Goal: Obtain resource: Download file/media

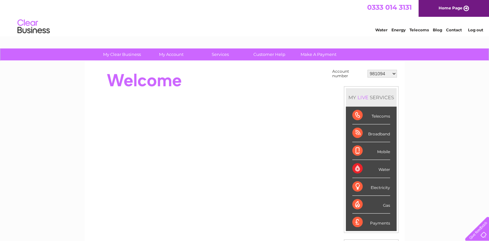
click at [391, 74] on select "981094 1131551 1152037 30270952 30270953 30270955" at bounding box center [382, 74] width 29 height 8
select select "30270953"
click at [368, 70] on select "981094 1131551 1152037 30270952 30270953 30270955" at bounding box center [382, 74] width 29 height 8
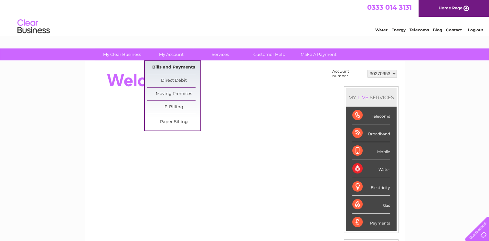
click at [179, 70] on link "Bills and Payments" at bounding box center [173, 67] width 53 height 13
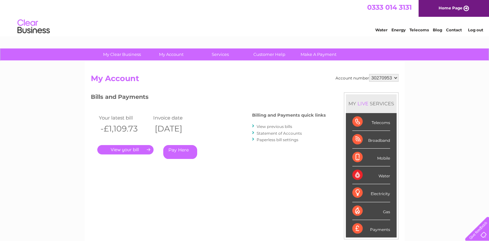
click at [277, 126] on link "View previous bills" at bounding box center [275, 126] width 36 height 5
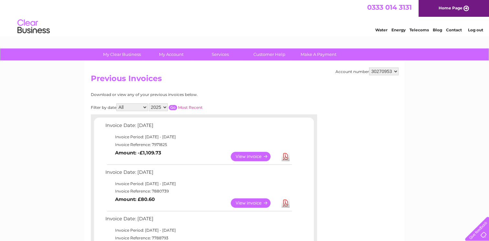
click at [242, 152] on link "View" at bounding box center [255, 156] width 48 height 9
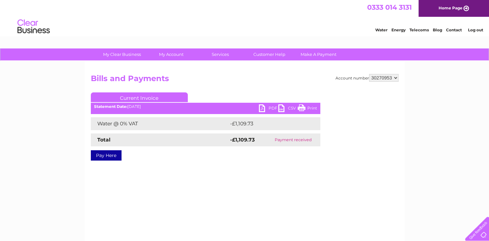
click at [266, 109] on link "PDF" at bounding box center [268, 108] width 19 height 9
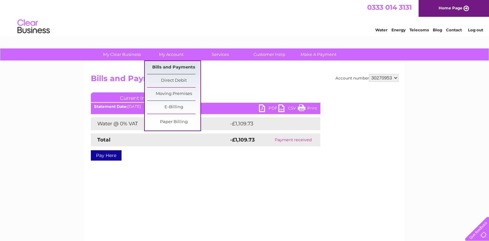
click at [165, 65] on link "Bills and Payments" at bounding box center [173, 67] width 53 height 13
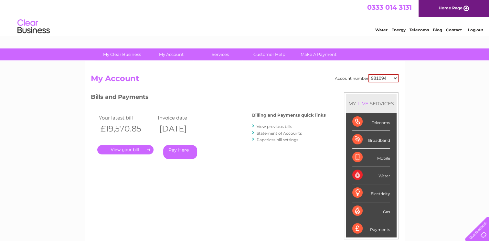
click at [388, 80] on select "981094 1131551 1152037 30270952 30270953 30270955" at bounding box center [384, 78] width 30 height 8
select select "30270953"
click at [369, 74] on select "981094 1131551 1152037 30270952 30270953 30270955" at bounding box center [384, 78] width 30 height 8
click at [397, 77] on select "981094 1131551 1152037 30270952 30270953 30270955" at bounding box center [383, 78] width 29 height 8
select select "30270955"
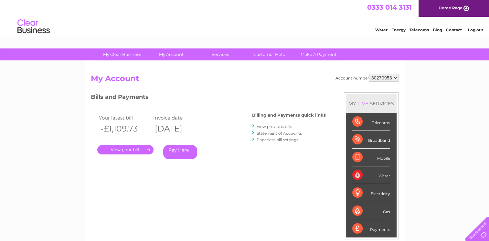
click at [369, 74] on select "981094 1131551 1152037 30270952 30270953 30270955" at bounding box center [383, 78] width 29 height 8
click at [273, 126] on link "View previous bills" at bounding box center [275, 126] width 36 height 5
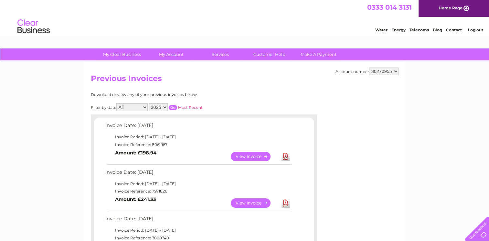
click at [240, 201] on link "View" at bounding box center [255, 203] width 48 height 9
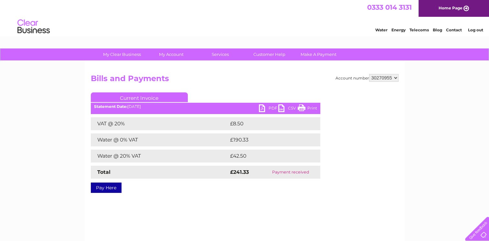
click at [265, 110] on link "PDF" at bounding box center [268, 108] width 19 height 9
